Goal: Book appointment/travel/reservation

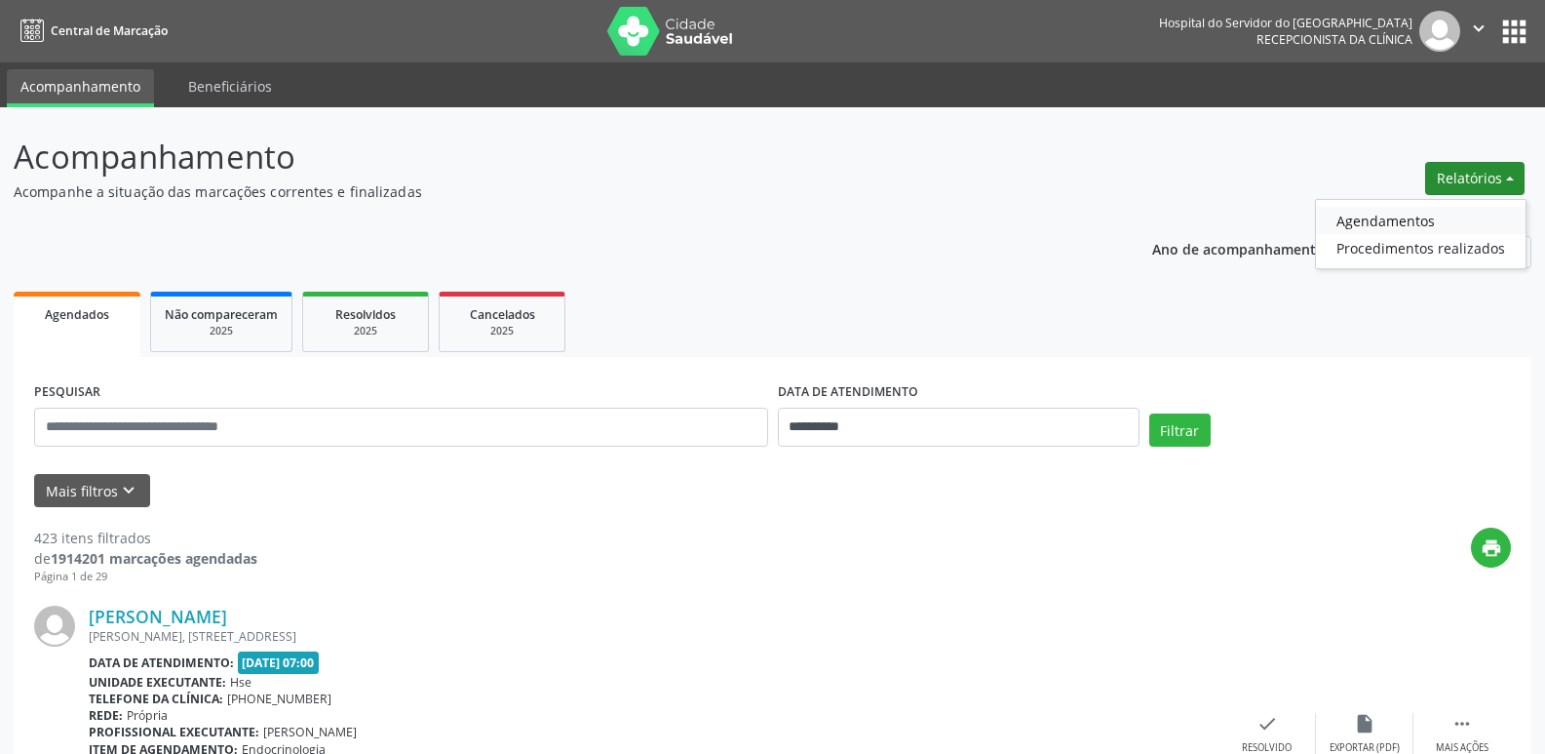
click at [1436, 215] on link "Agendamentos" at bounding box center [1421, 220] width 210 height 27
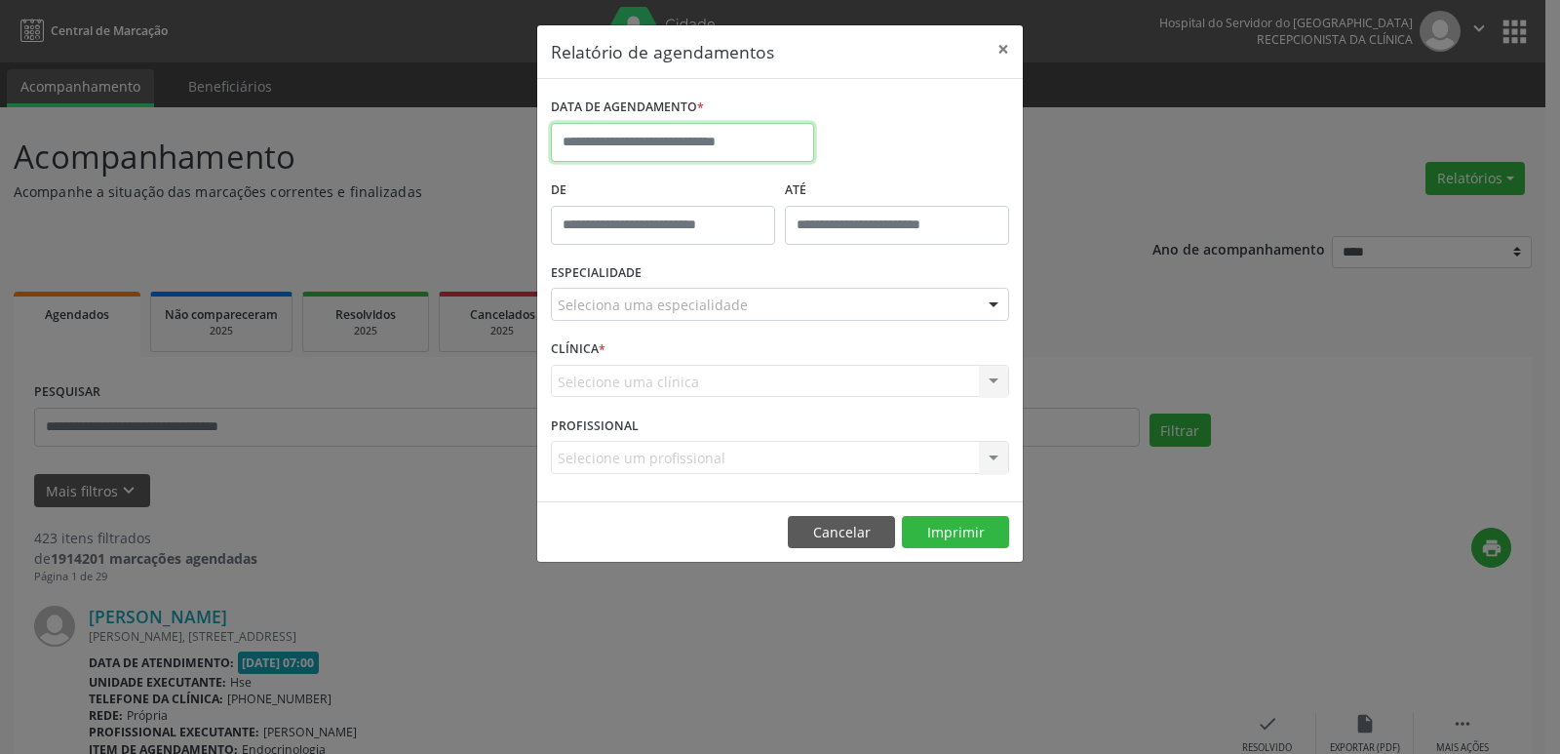
click at [650, 143] on input "text" at bounding box center [682, 142] width 263 height 39
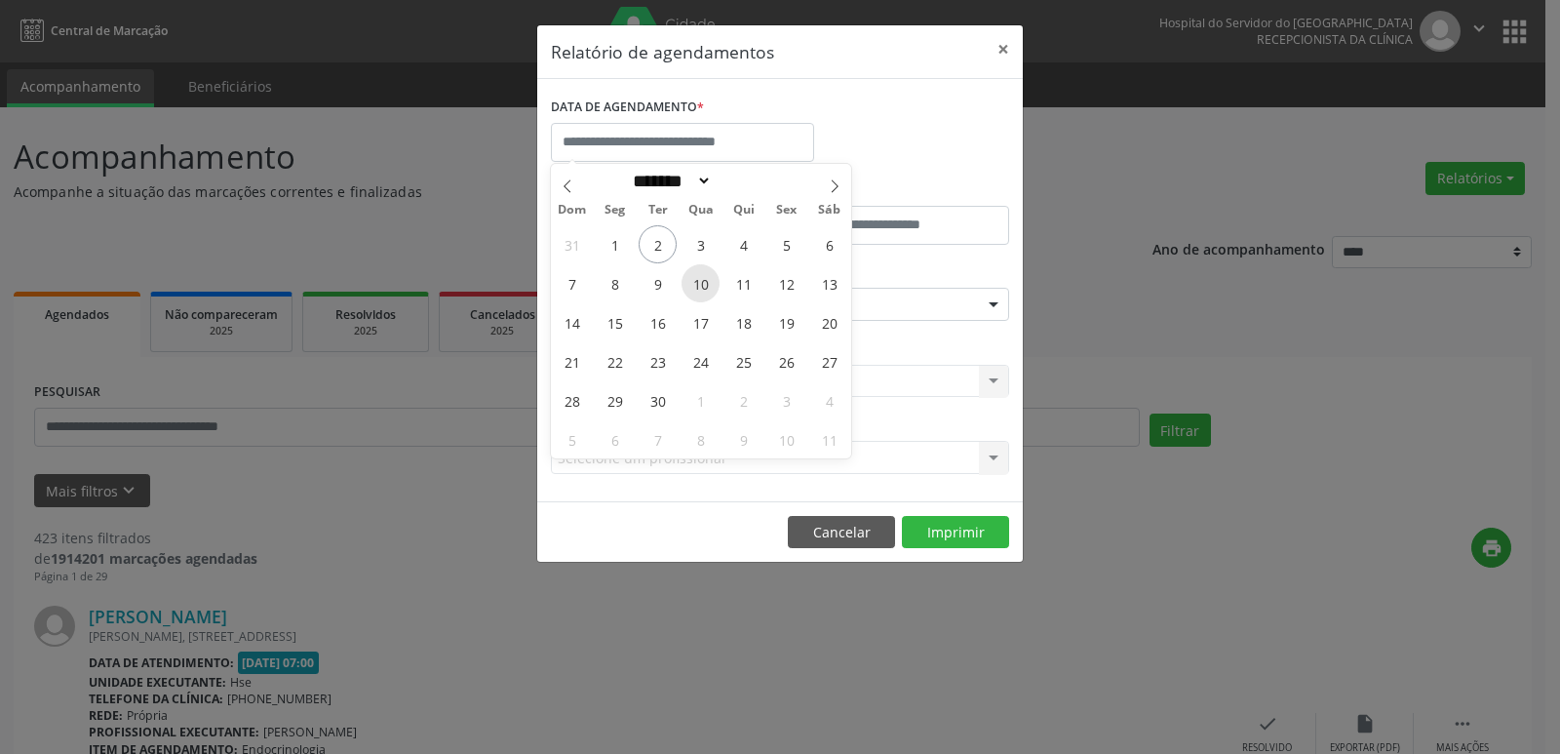
click at [698, 285] on span "10" at bounding box center [700, 283] width 38 height 38
type input "**********"
click at [698, 285] on span "10" at bounding box center [700, 283] width 38 height 38
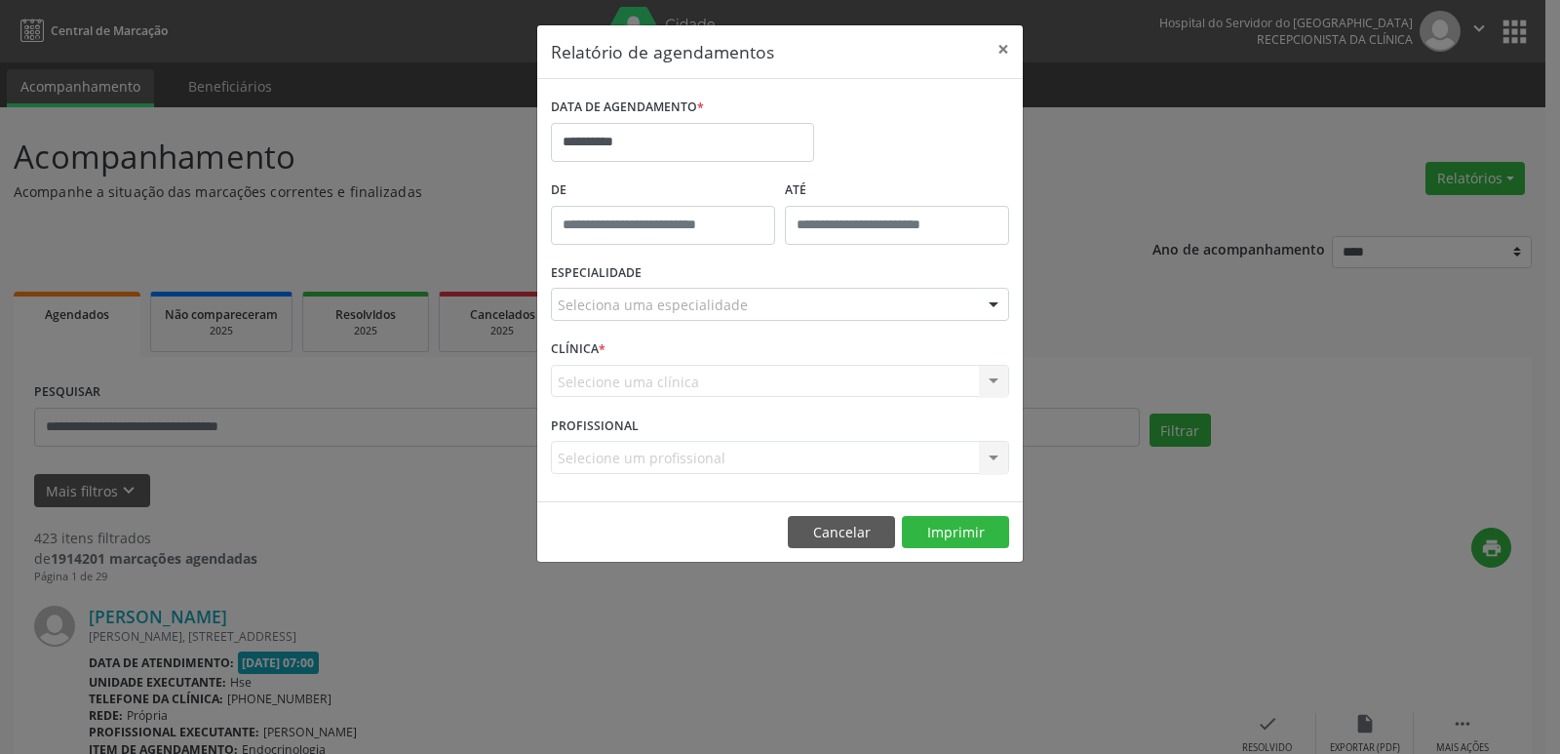
click at [984, 306] on div at bounding box center [993, 305] width 29 height 33
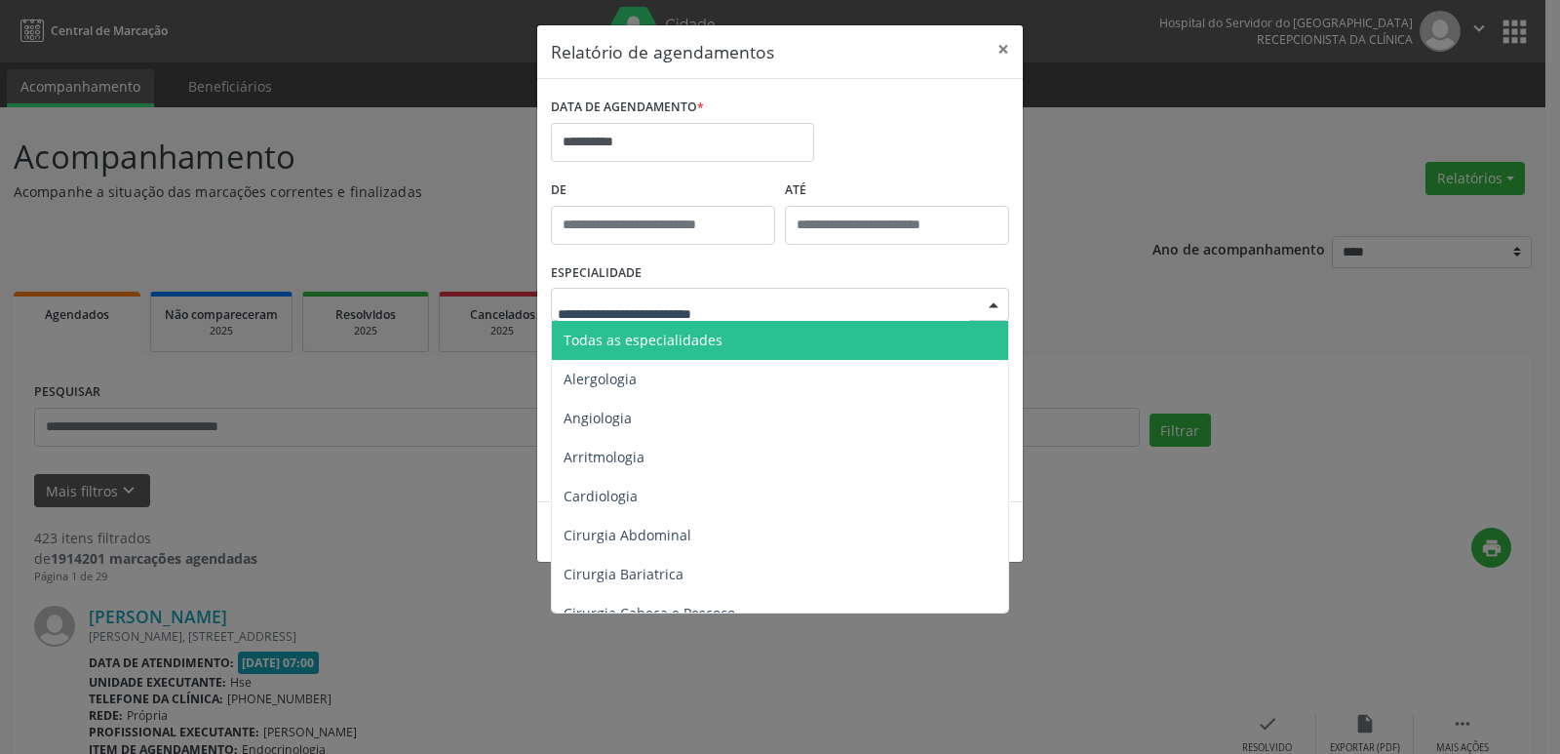
click at [713, 330] on span "Todas as especialidades" at bounding box center [642, 339] width 159 height 19
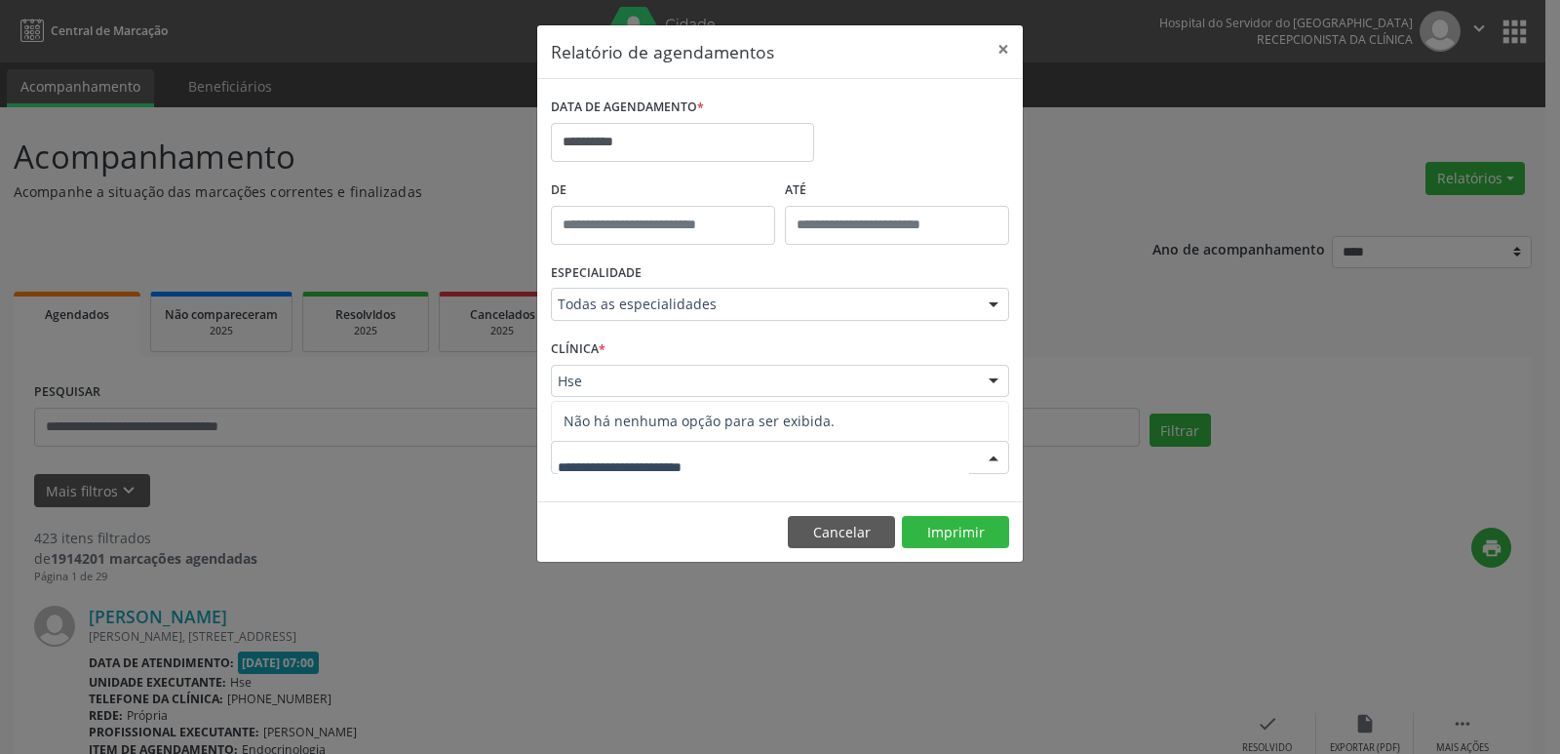
click at [994, 462] on div at bounding box center [993, 458] width 29 height 33
click at [990, 380] on div at bounding box center [993, 382] width 29 height 33
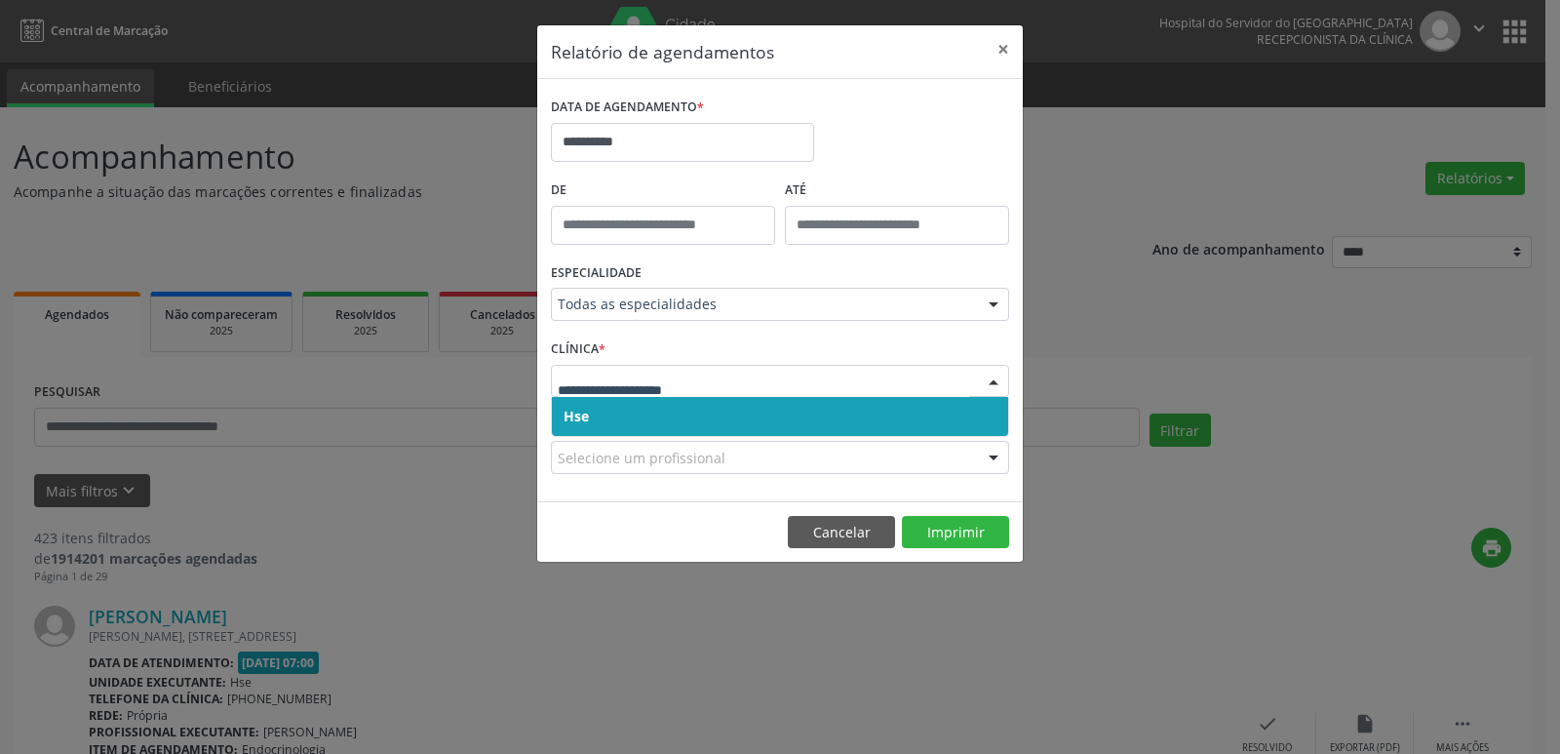
click at [628, 423] on span "Hse" at bounding box center [780, 416] width 456 height 39
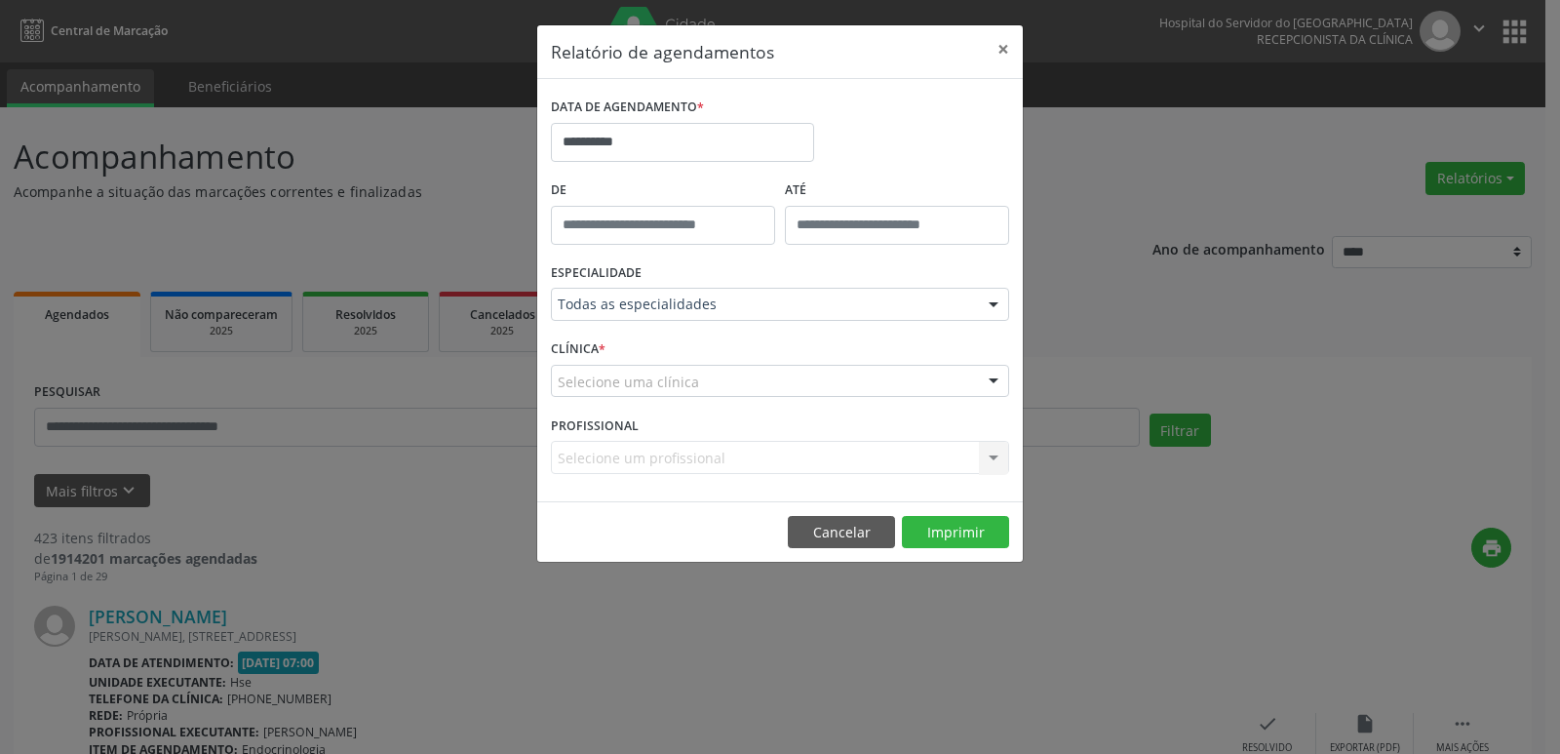
click at [998, 380] on div at bounding box center [993, 382] width 29 height 33
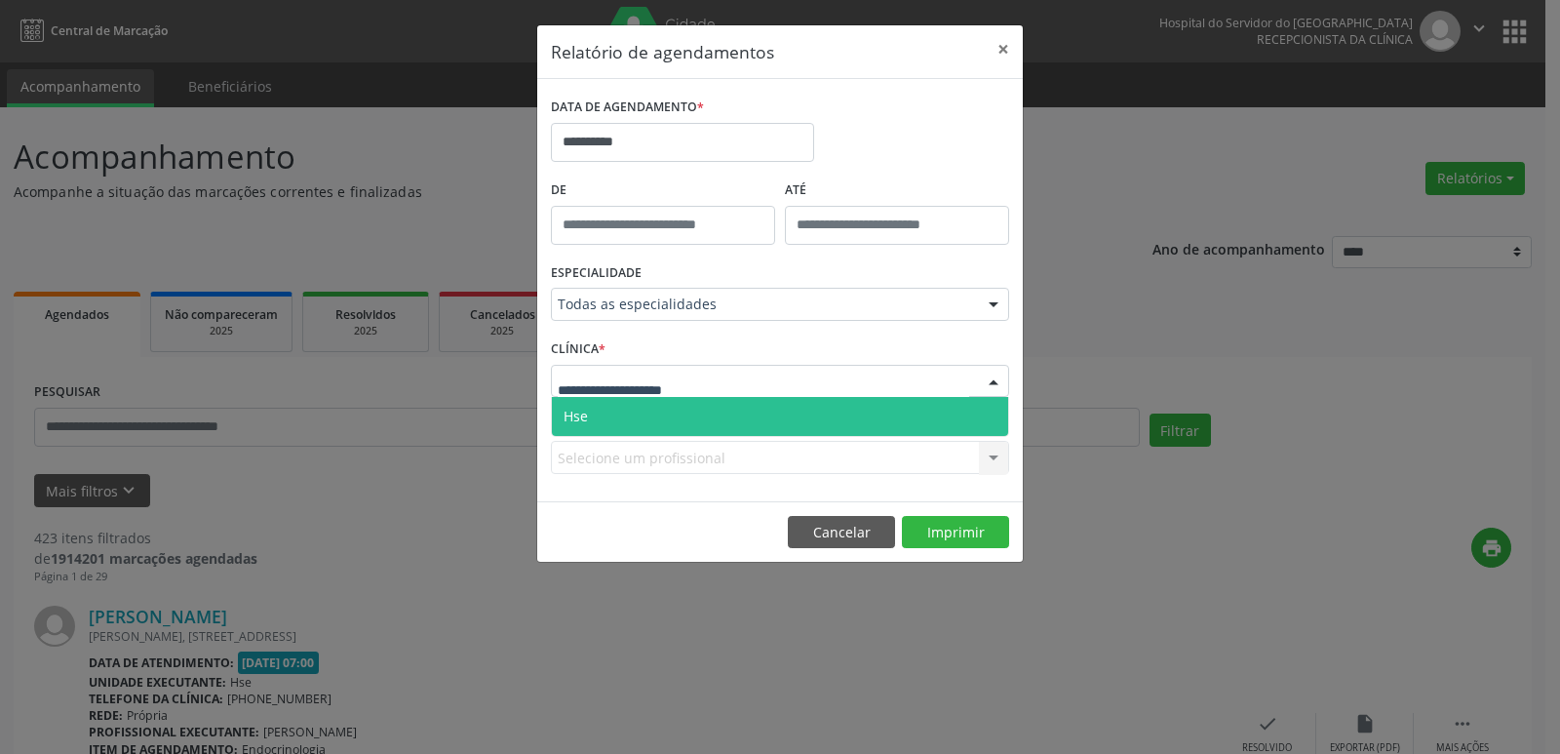
click at [737, 425] on span "Hse" at bounding box center [780, 416] width 456 height 39
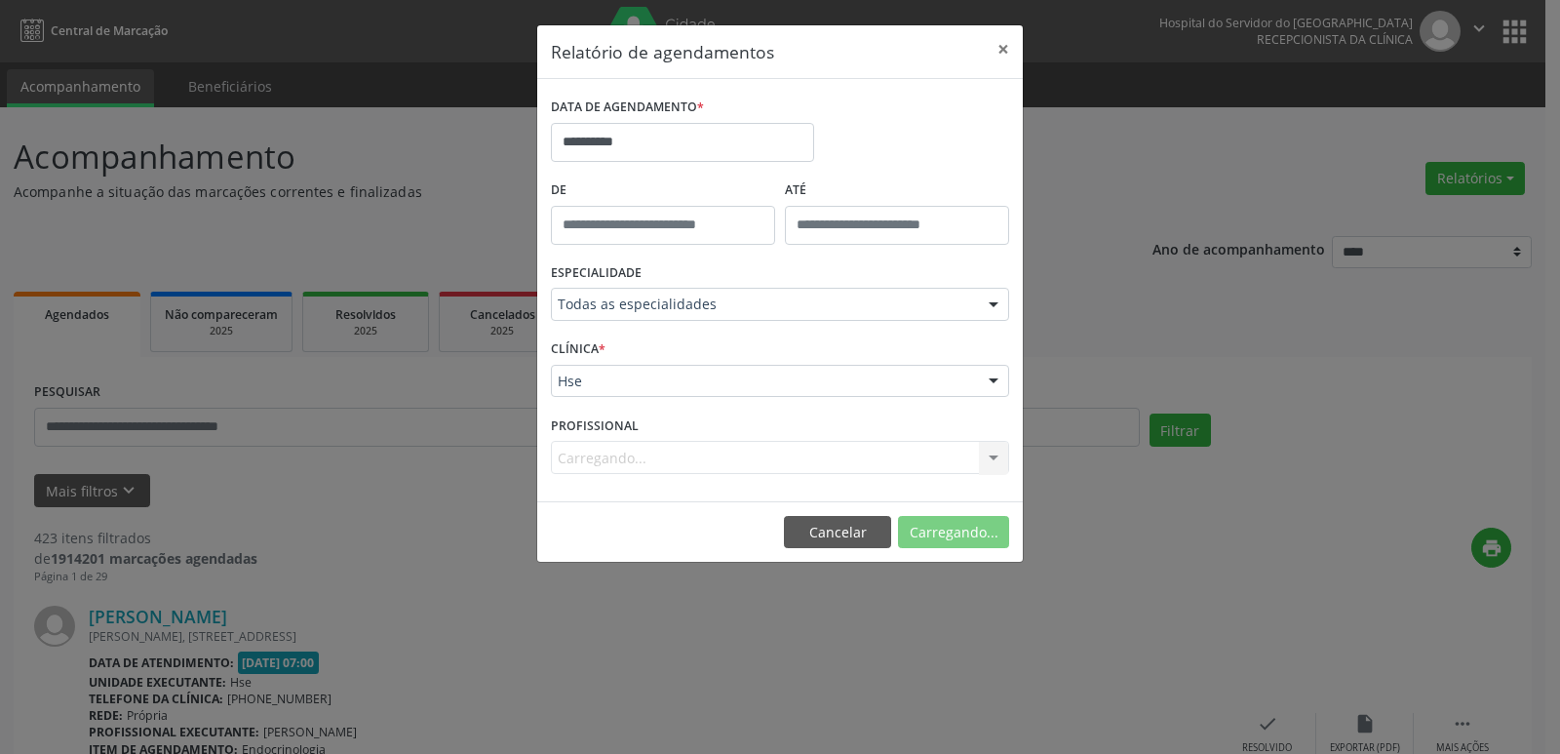
click at [990, 456] on div "Carregando... Nenhum resultado encontrado para: " " Não há nenhuma opção para s…" at bounding box center [780, 457] width 458 height 33
click at [990, 456] on div at bounding box center [993, 458] width 29 height 33
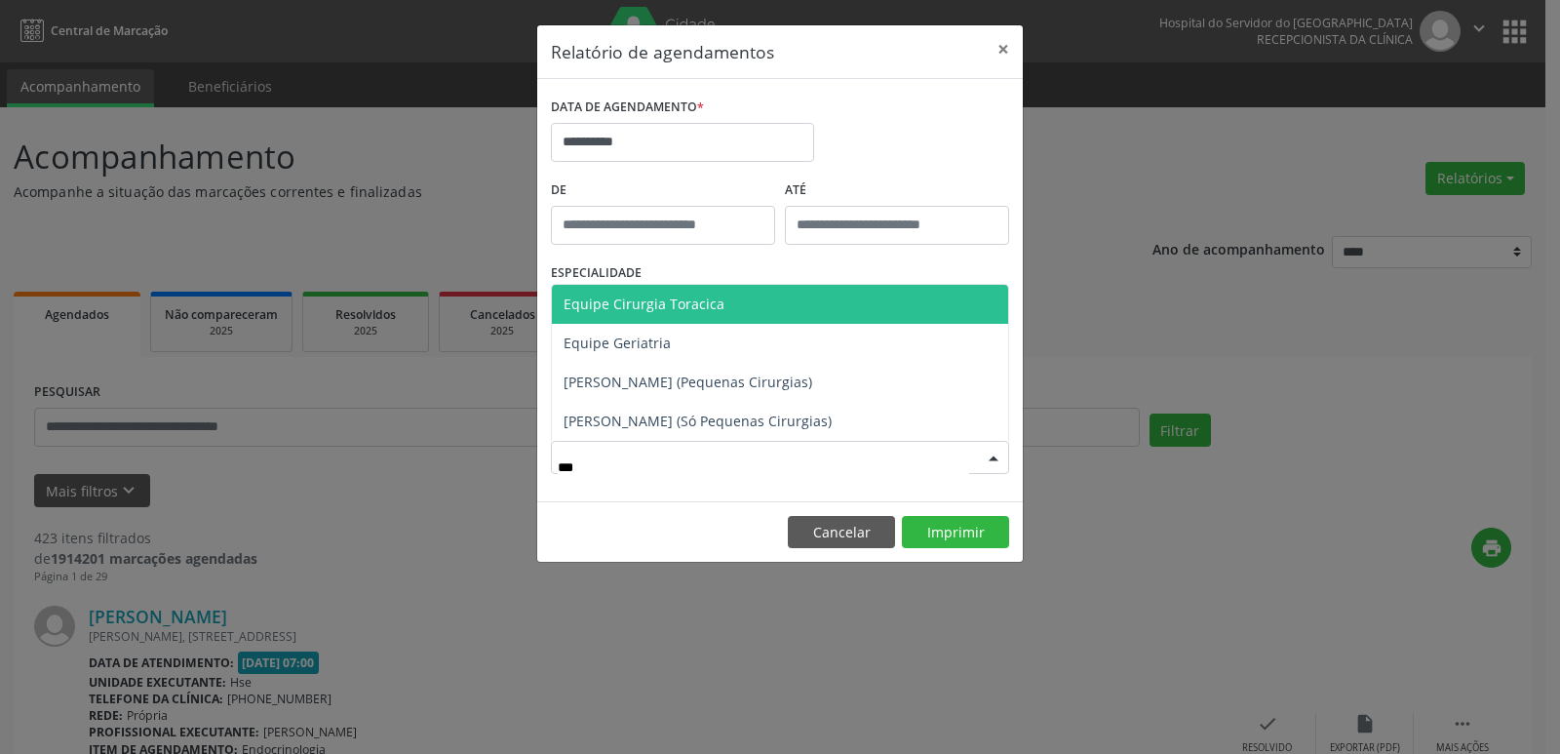
type input "****"
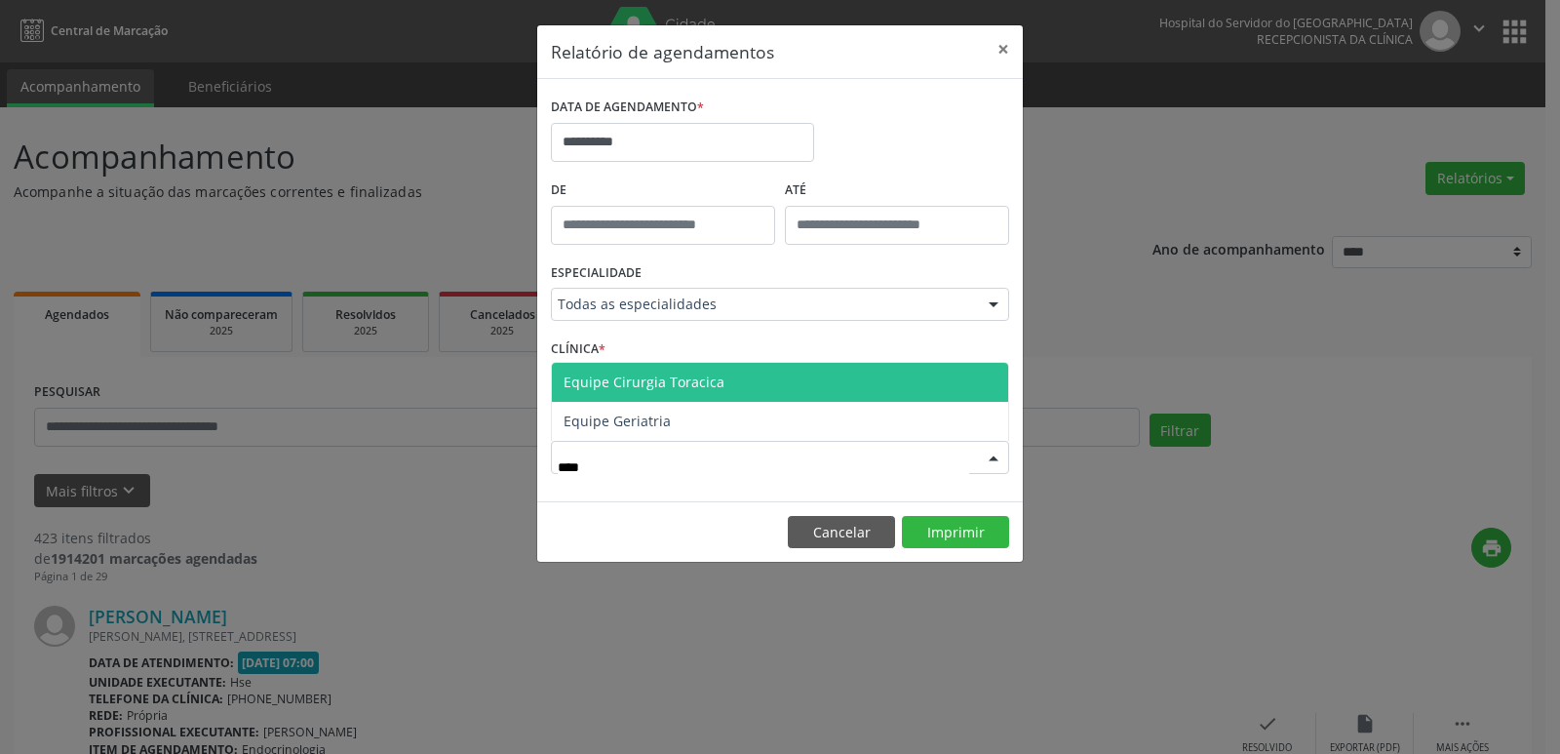
click at [771, 387] on span "Equipe Cirurgia Toracica" at bounding box center [780, 382] width 456 height 39
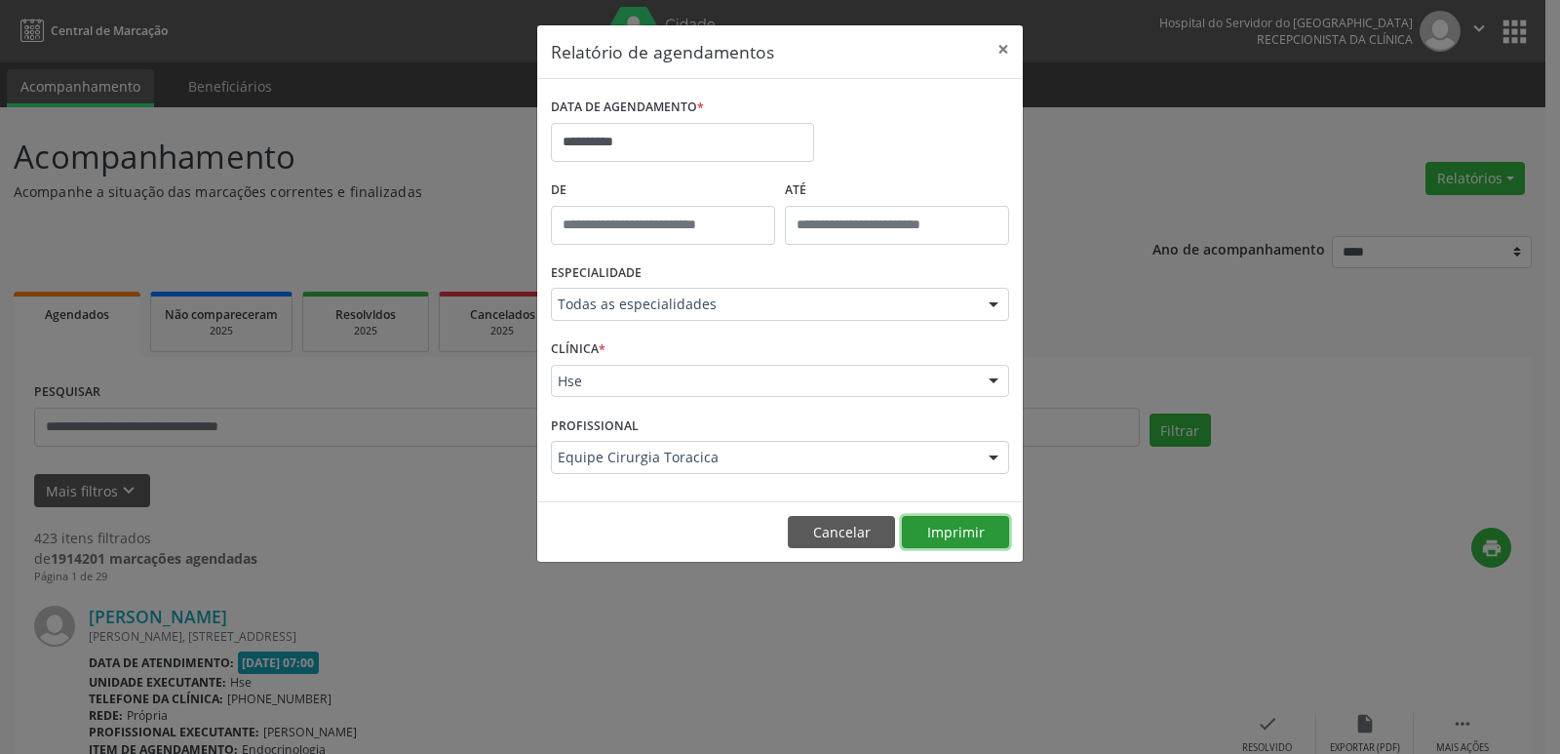
click at [945, 527] on button "Imprimir" at bounding box center [955, 532] width 107 height 33
